Goal: Information Seeking & Learning: Learn about a topic

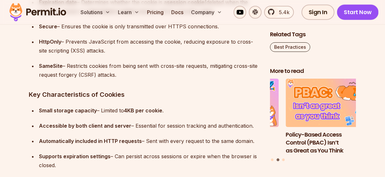
scroll to position [1814, 0]
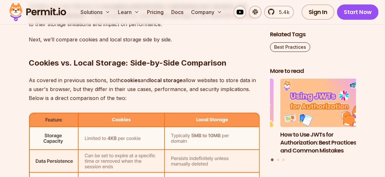
click at [56, 48] on h2 "Cookies vs. Local Storage: Side-by-Side Comparison" at bounding box center [144, 51] width 230 height 36
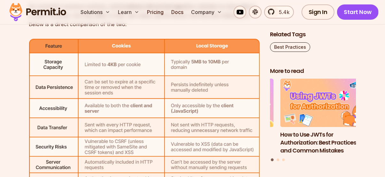
scroll to position [2250, 0]
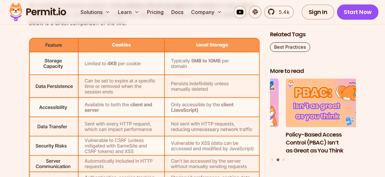
click at [124, 63] on img at bounding box center [144, 113] width 230 height 151
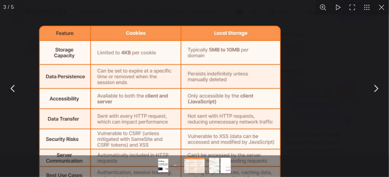
click at [124, 63] on div "You can close this modal content with the ESC key" at bounding box center [194, 88] width 389 height 177
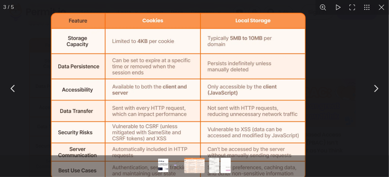
click at [124, 63] on img "You can close this modal content with the ESC key" at bounding box center [178, 96] width 255 height 167
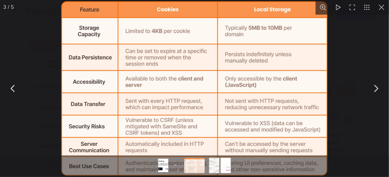
click at [381, 11] on button "You can close this modal content with the ESC key" at bounding box center [382, 7] width 15 height 15
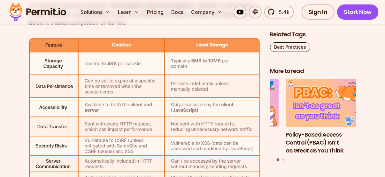
click at [138, 60] on img at bounding box center [144, 113] width 230 height 151
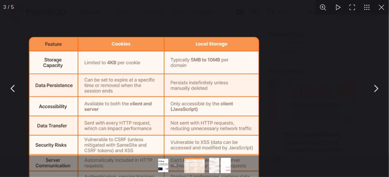
click at [138, 60] on img "You can close this modal content with the ESC key" at bounding box center [144, 112] width 230 height 151
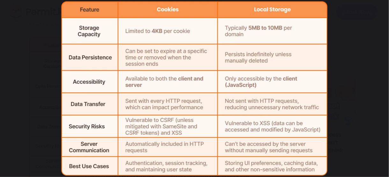
click at [374, 19] on div "You can close this modal content with the ESC key" at bounding box center [194, 88] width 389 height 177
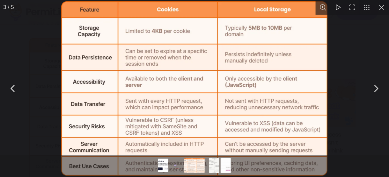
click at [343, 34] on div "You can close this modal content with the ESC key" at bounding box center [194, 88] width 389 height 177
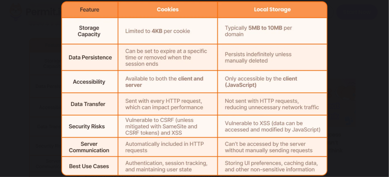
click at [383, 9] on button "You can close this modal content with the ESC key" at bounding box center [382, 7] width 15 height 15
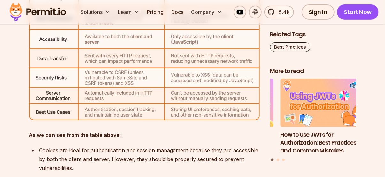
scroll to position [2318, 0]
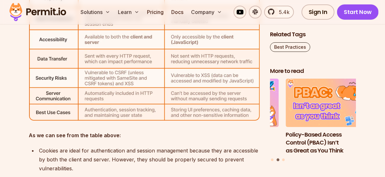
drag, startPoint x: 181, startPoint y: 55, endPoint x: 147, endPoint y: 70, distance: 36.6
click at [147, 70] on img at bounding box center [144, 45] width 230 height 151
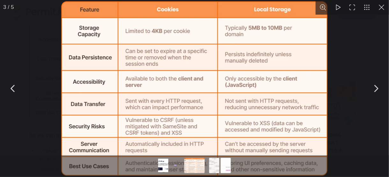
click at [55, 74] on div "You can close this modal content with the ESC key" at bounding box center [194, 88] width 389 height 177
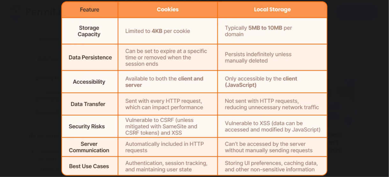
click at [55, 74] on div "You can close this modal content with the ESC key" at bounding box center [194, 88] width 389 height 177
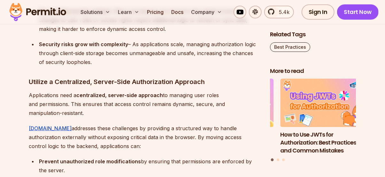
scroll to position [3502, 0]
